Goal: Task Accomplishment & Management: Manage account settings

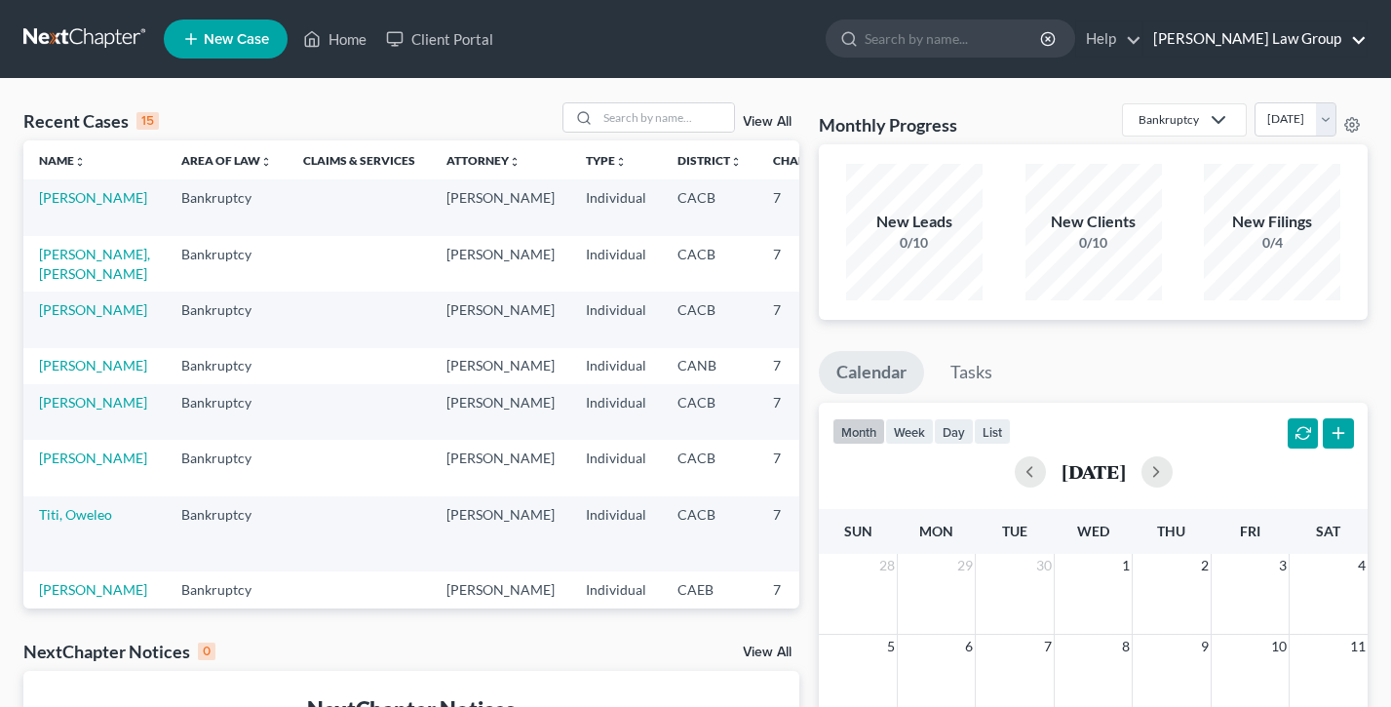
click at [1299, 44] on link "[PERSON_NAME] Law Group" at bounding box center [1254, 38] width 223 height 35
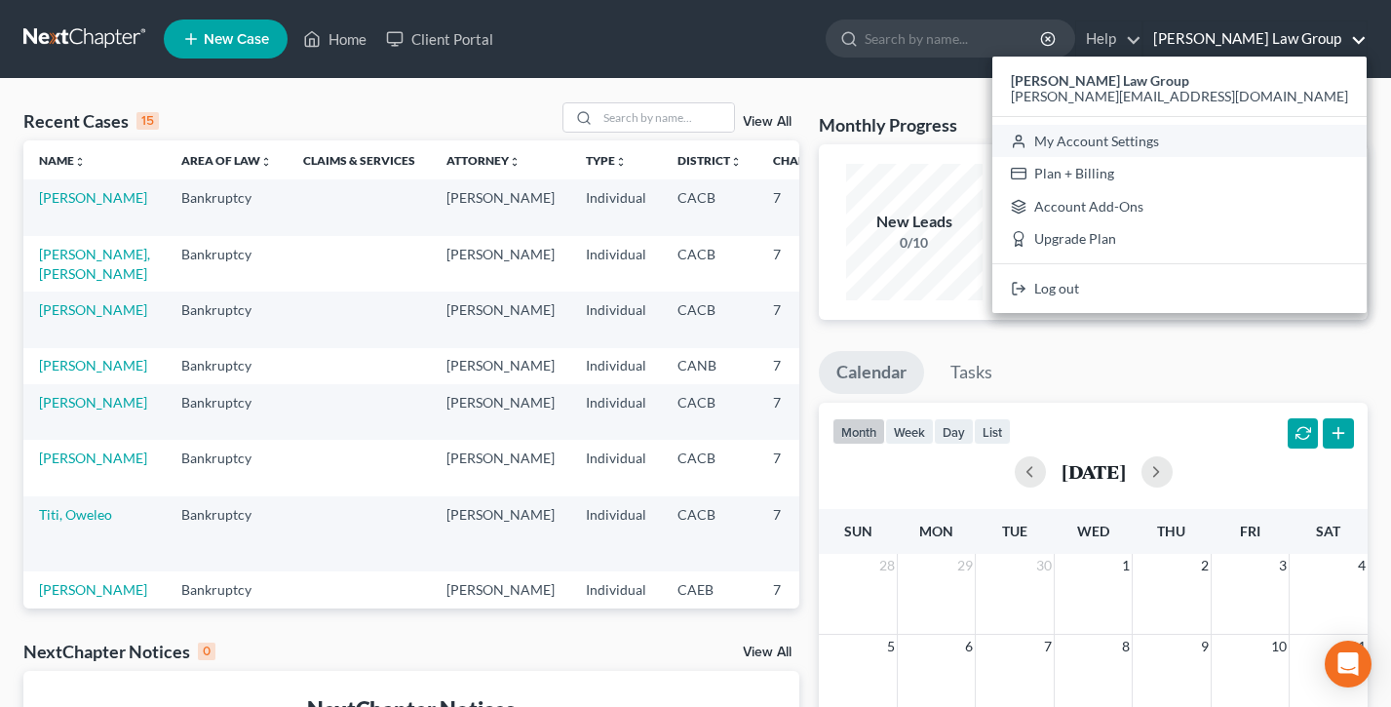
click at [1247, 142] on link "My Account Settings" at bounding box center [1179, 141] width 374 height 33
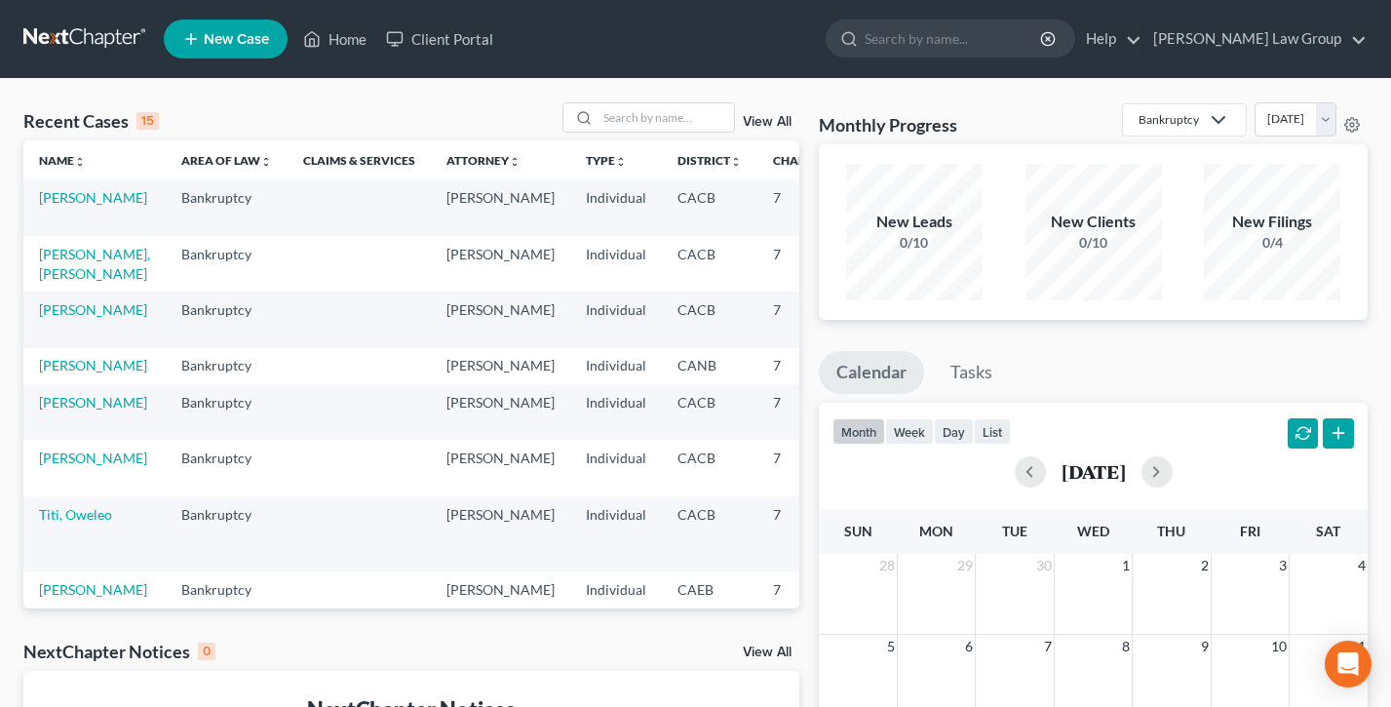
select select "29"
select select "4"
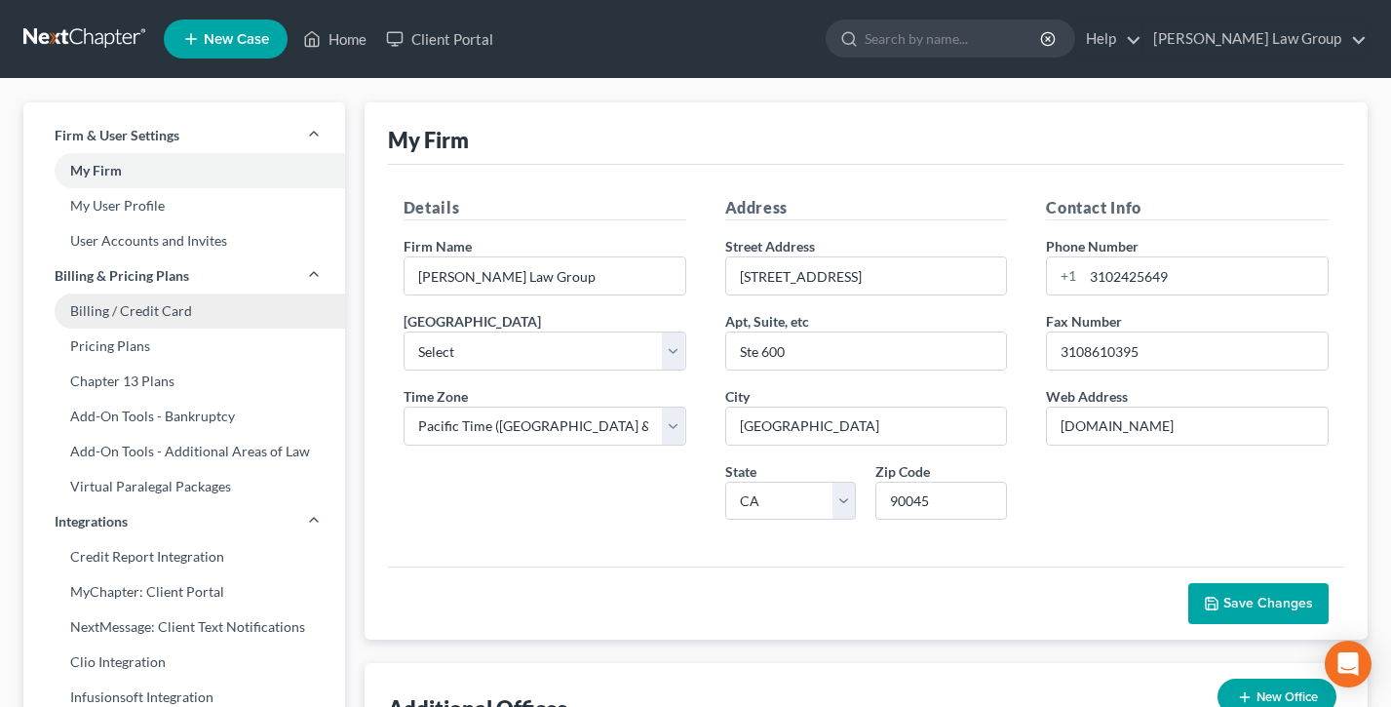
click at [131, 309] on link "Billing / Credit Card" at bounding box center [184, 310] width 322 height 35
select select "4"
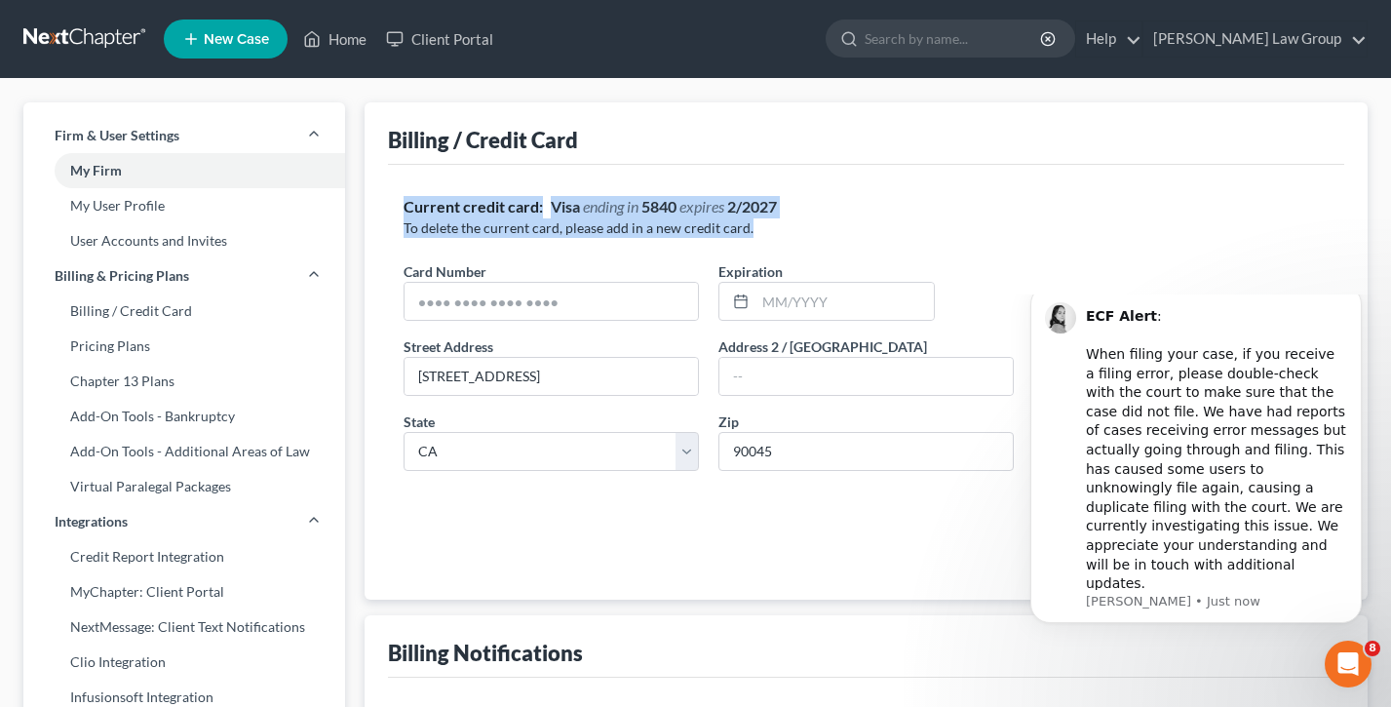
drag, startPoint x: 760, startPoint y: 230, endPoint x: 379, endPoint y: 207, distance: 381.8
click at [379, 207] on div "Billing / Credit Card Current credit card: Visa ending in 5840 expires 2/2027 T…" at bounding box center [866, 350] width 1003 height 497
click at [776, 204] on strong "2/2027" at bounding box center [752, 206] width 50 height 19
drag, startPoint x: 757, startPoint y: 226, endPoint x: 400, endPoint y: 203, distance: 358.4
click at [400, 203] on div "Current credit card: Visa ending in 5840 expires 2/2027 To delete the current c…" at bounding box center [866, 382] width 956 height 434
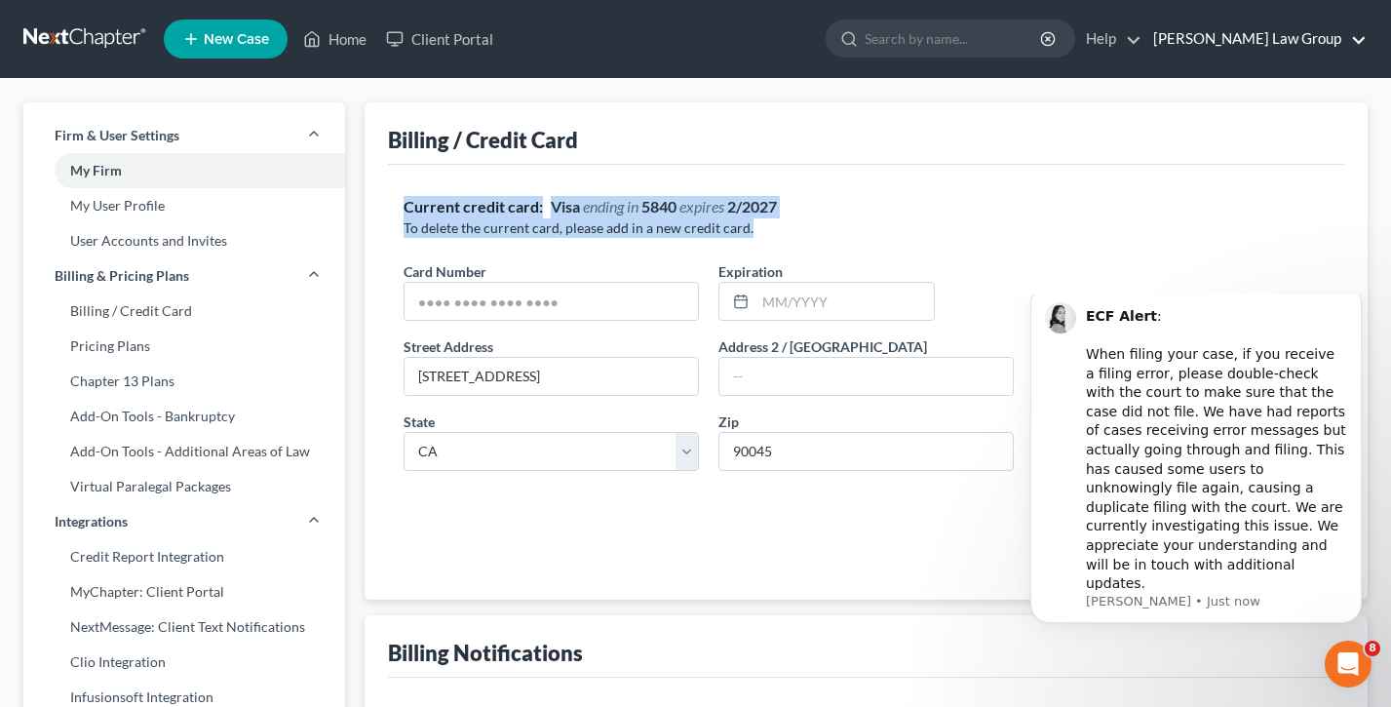
click at [1259, 43] on link "[PERSON_NAME] Law Group" at bounding box center [1254, 38] width 223 height 35
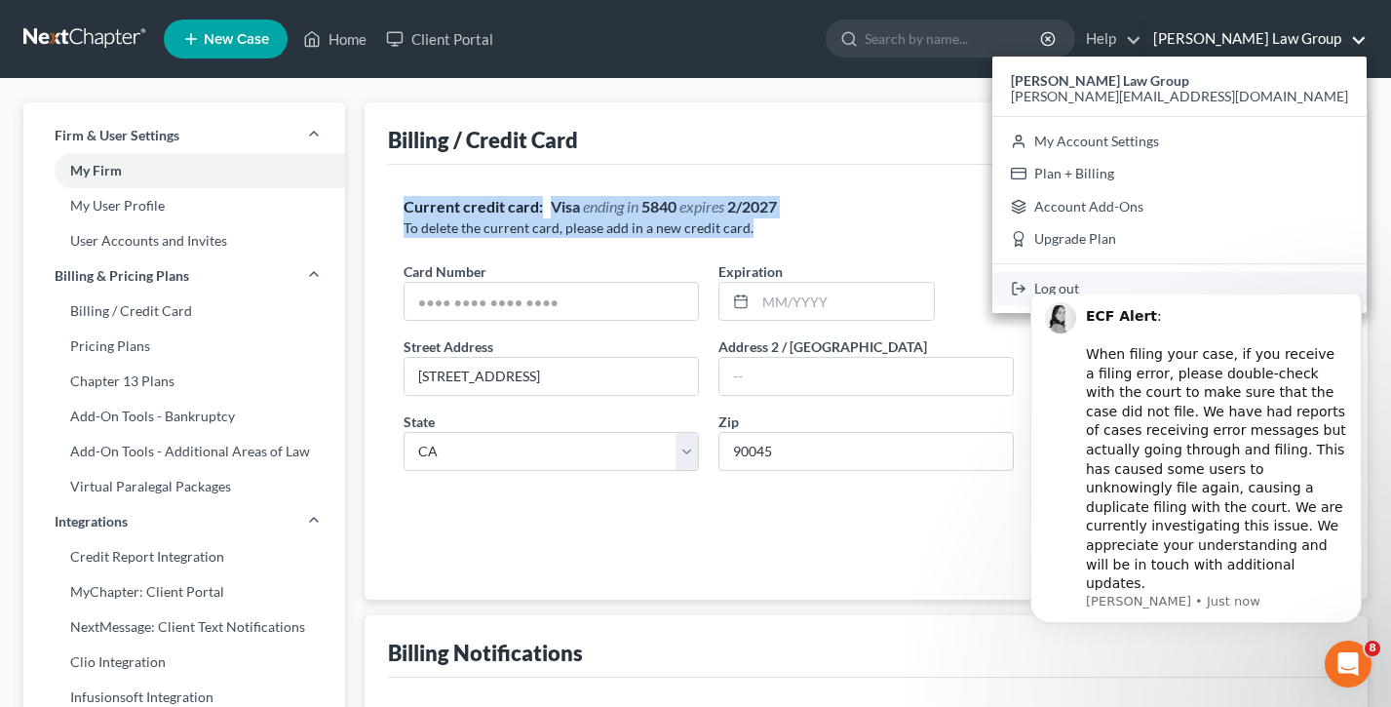
click at [1232, 288] on link "Log out" at bounding box center [1179, 288] width 374 height 33
